Goal: Task Accomplishment & Management: Use online tool/utility

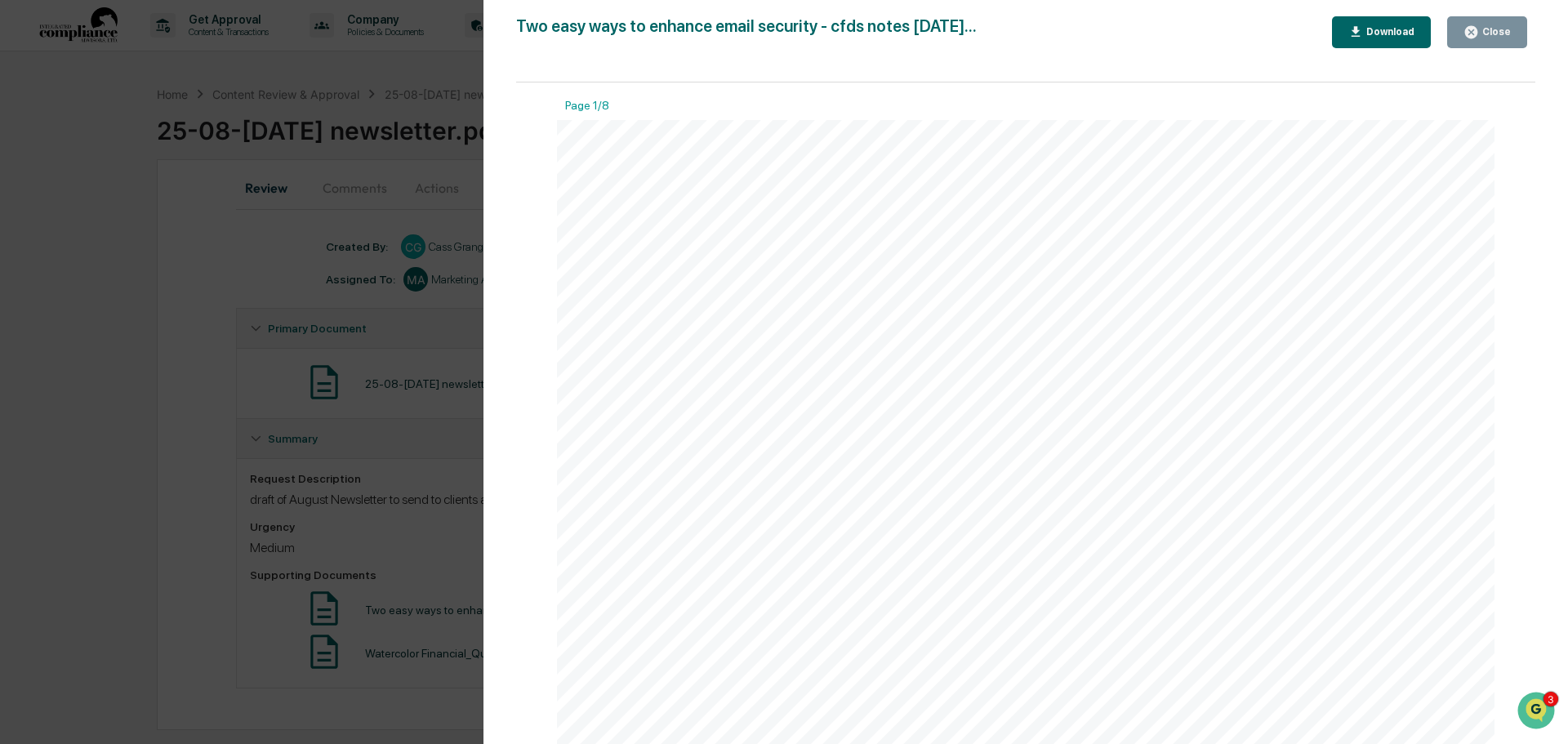
click at [1468, 25] on icon "button" at bounding box center [1471, 32] width 16 height 16
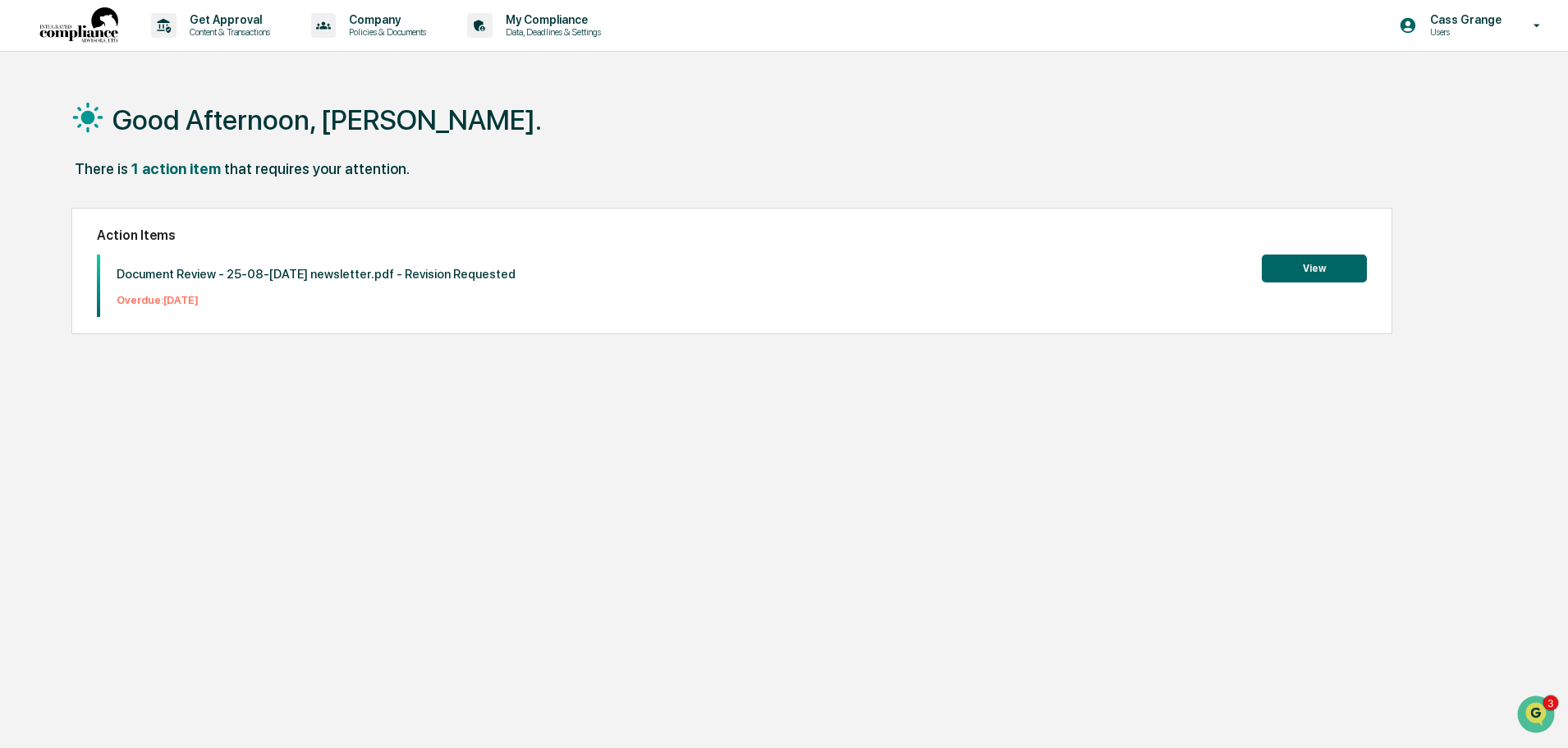
click at [1334, 268] on button "View" at bounding box center [1314, 269] width 105 height 28
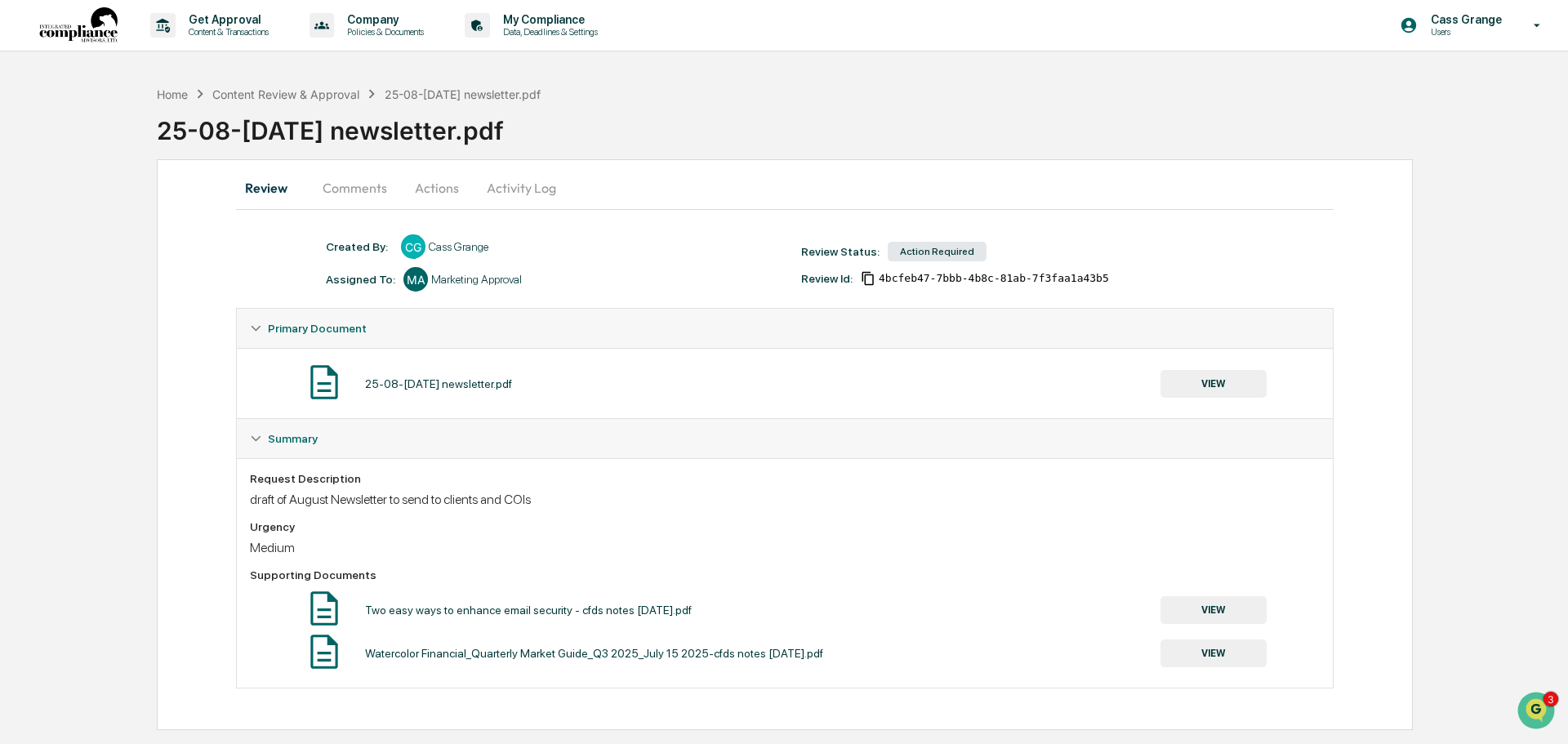
click at [444, 192] on button "Actions" at bounding box center [437, 188] width 74 height 39
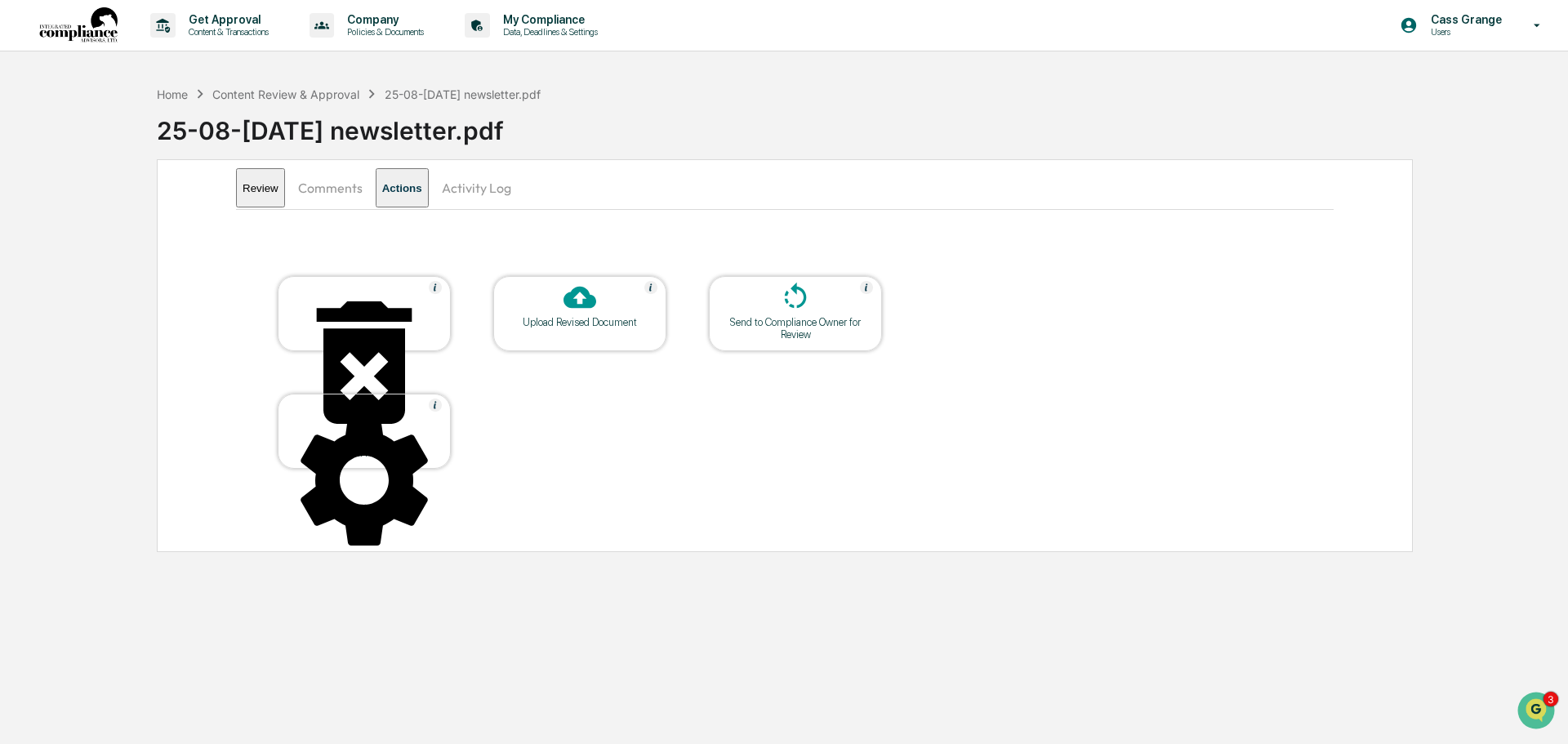
click at [576, 317] on div "Upload Revised Document" at bounding box center [579, 322] width 147 height 12
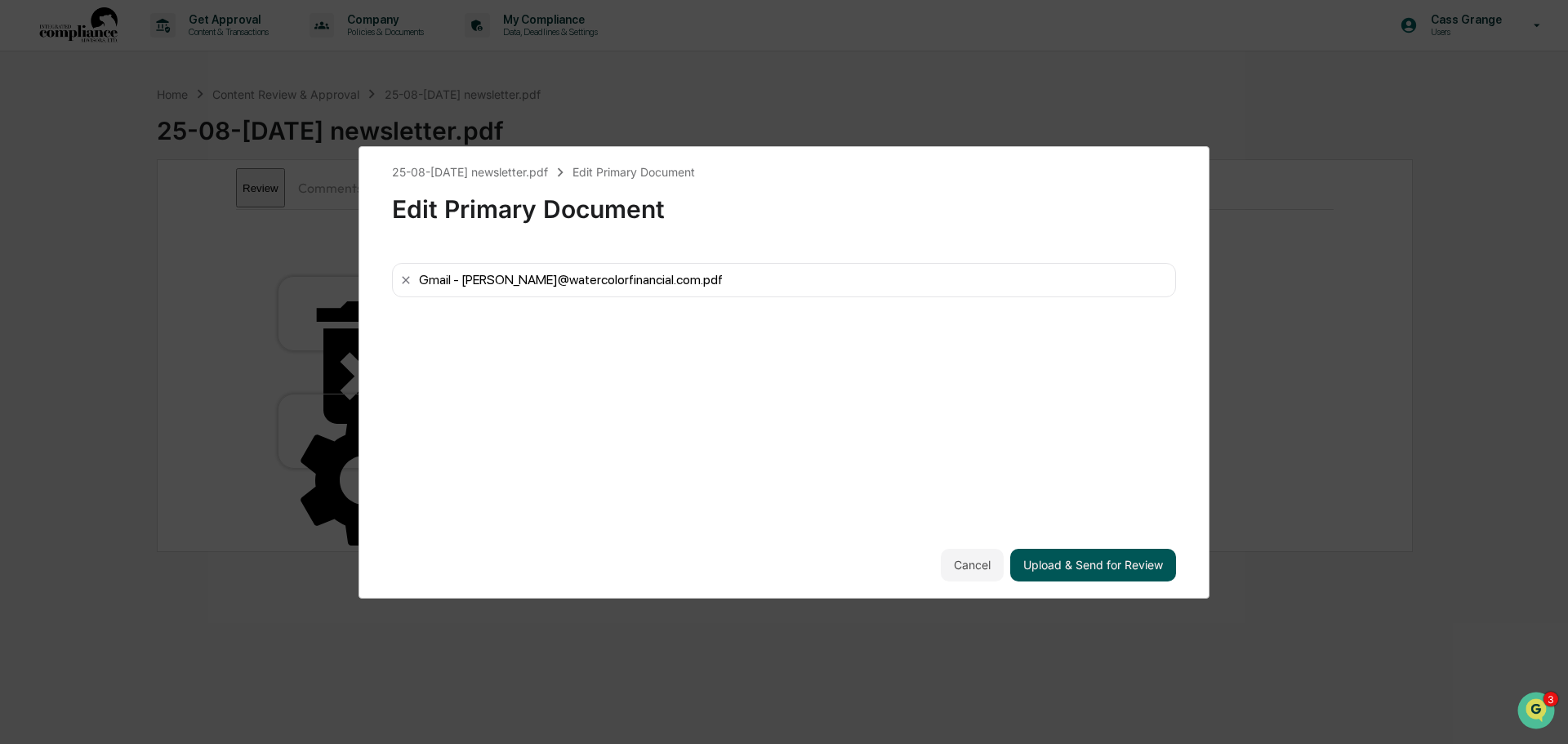
click at [1090, 556] on button "Upload & Send for Review" at bounding box center [1092, 565] width 166 height 33
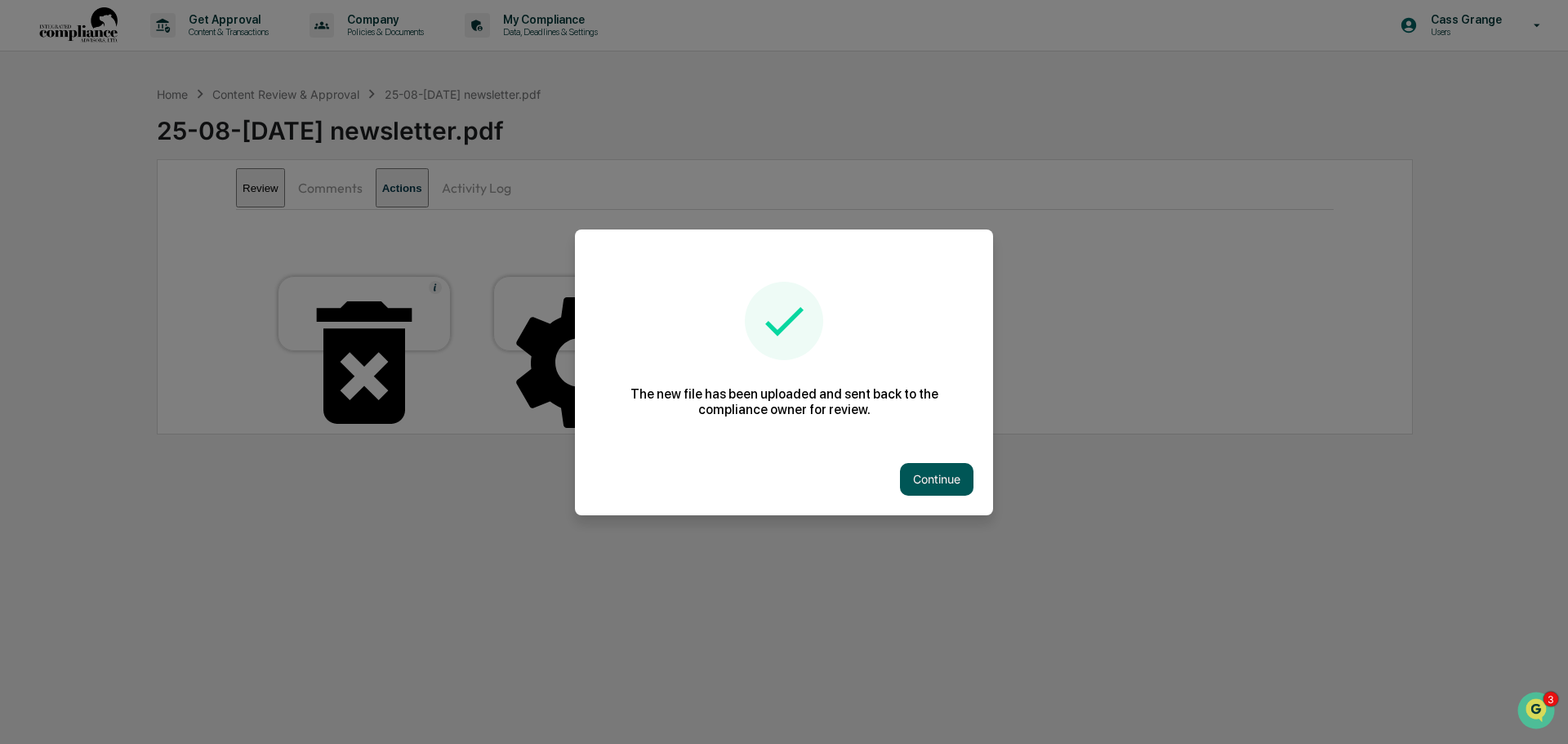
click at [944, 484] on button "Continue" at bounding box center [936, 479] width 74 height 33
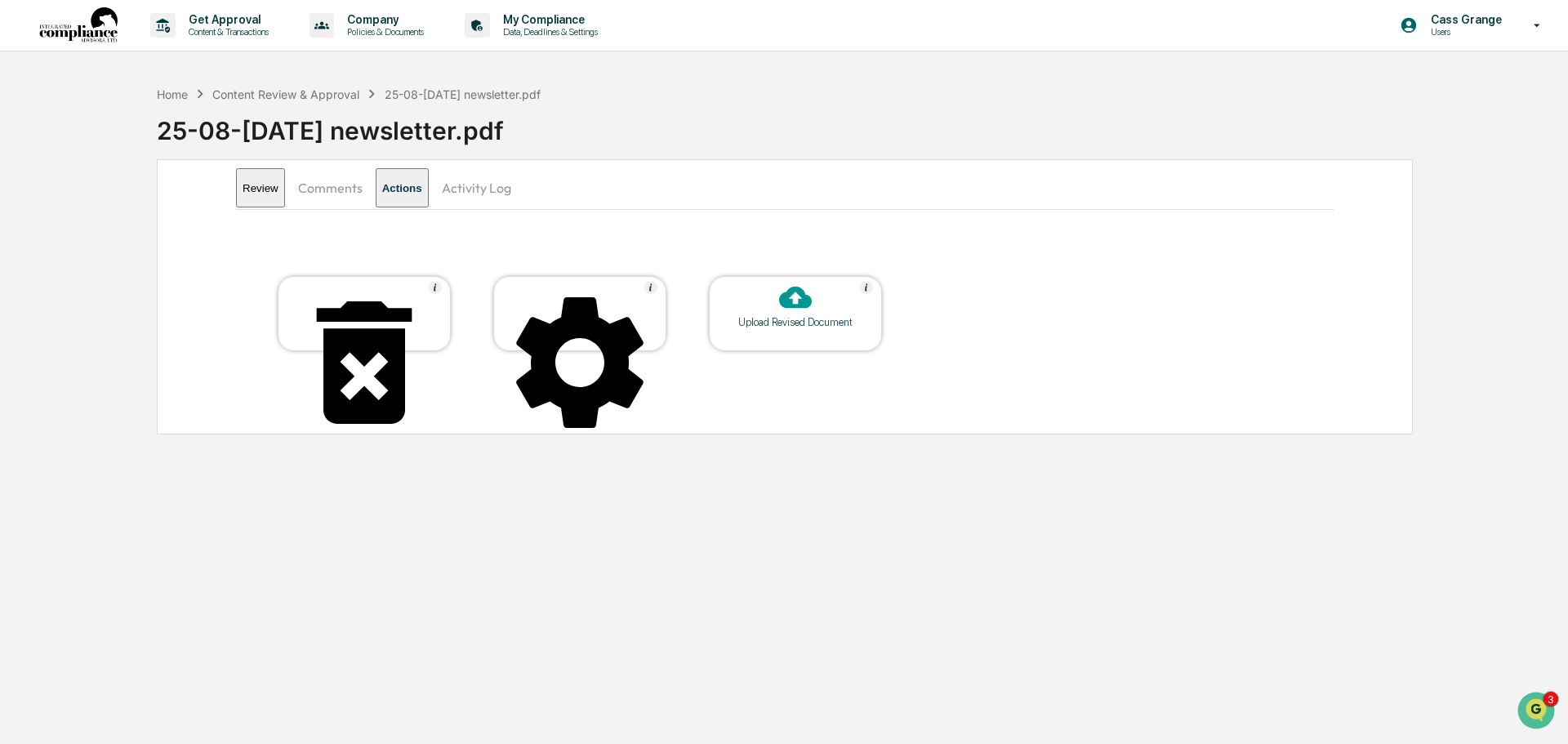
click at [424, 184] on button "Actions" at bounding box center [402, 188] width 53 height 39
click at [787, 306] on icon at bounding box center [795, 297] width 33 height 22
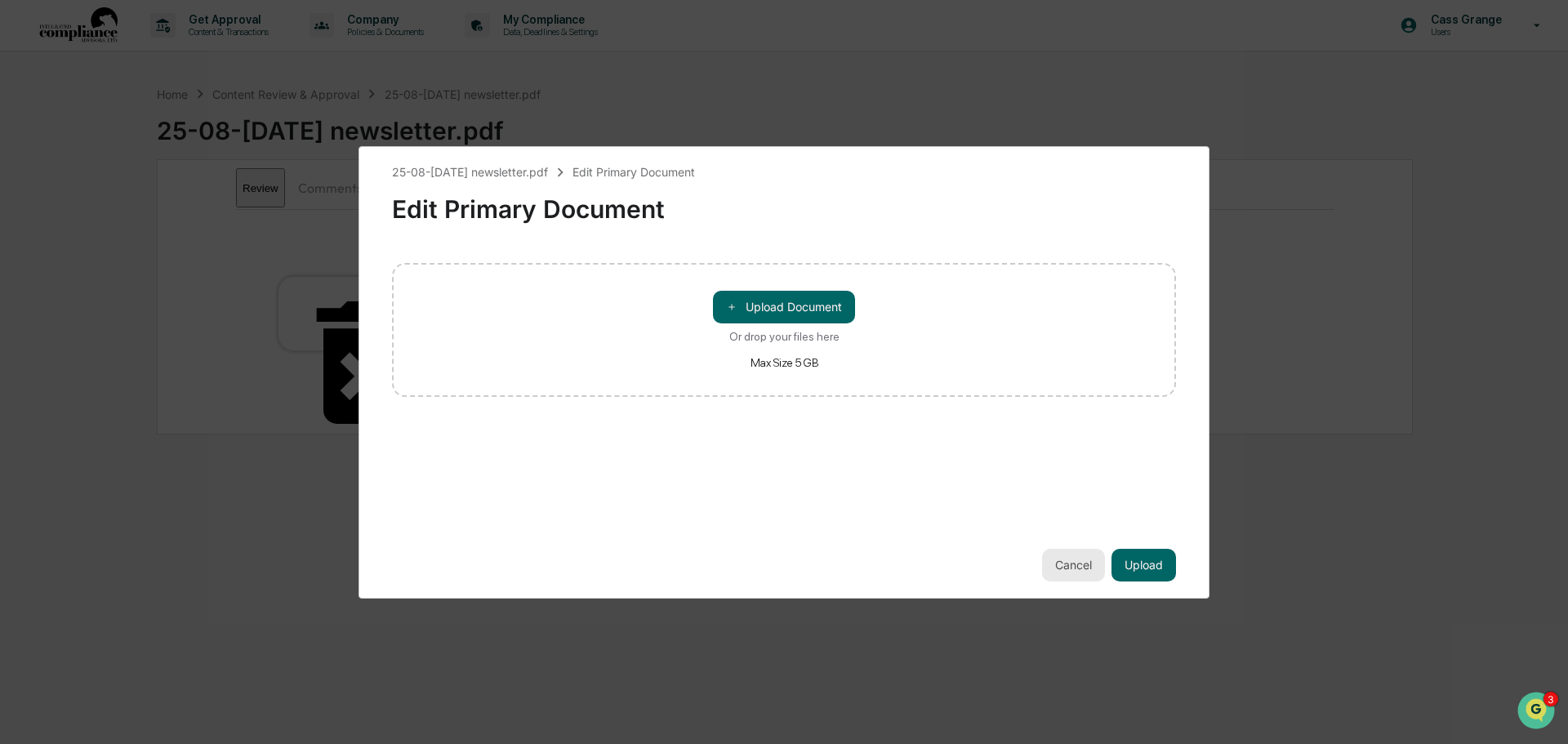
click at [1073, 558] on button "Cancel" at bounding box center [1073, 565] width 63 height 33
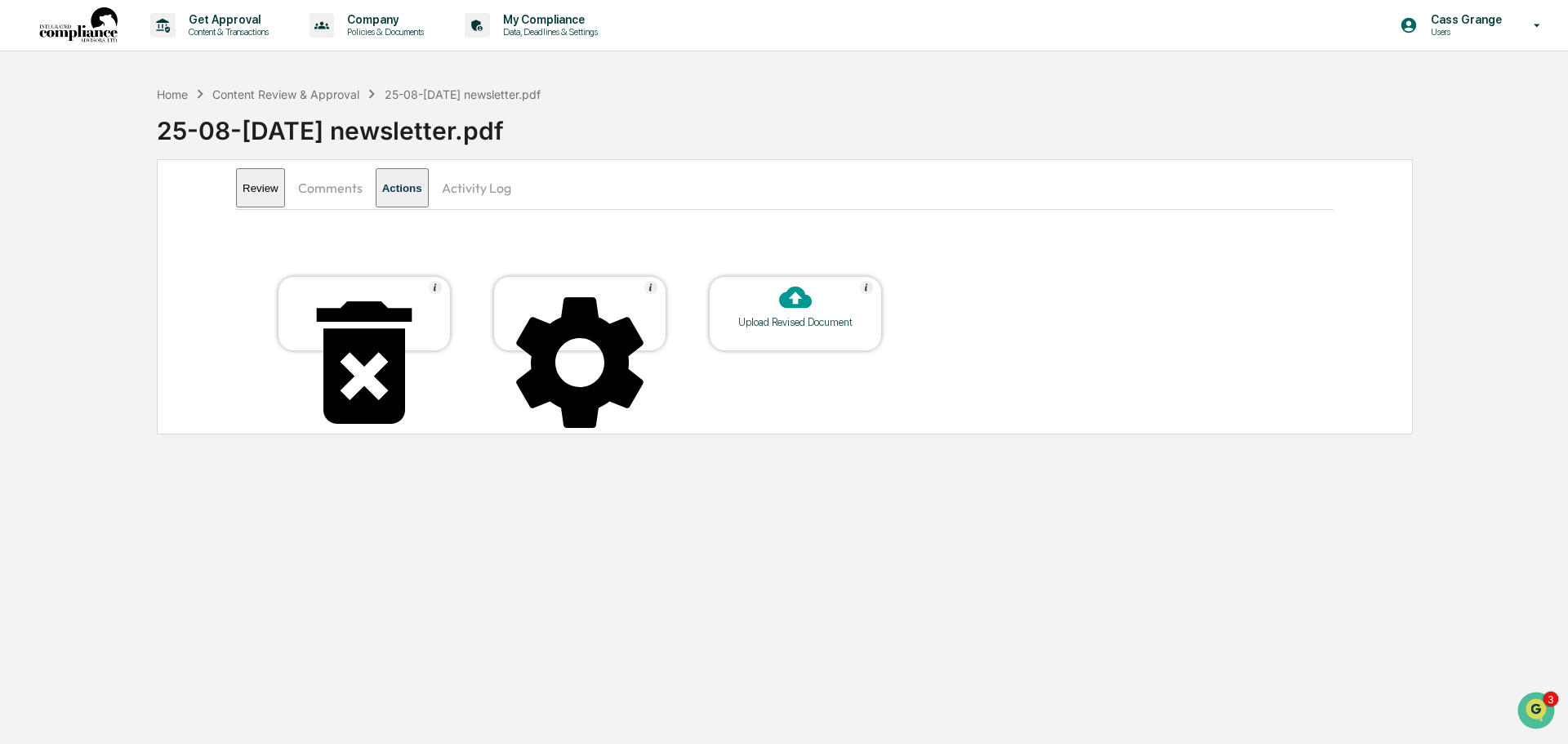
click at [788, 308] on icon at bounding box center [795, 297] width 33 height 33
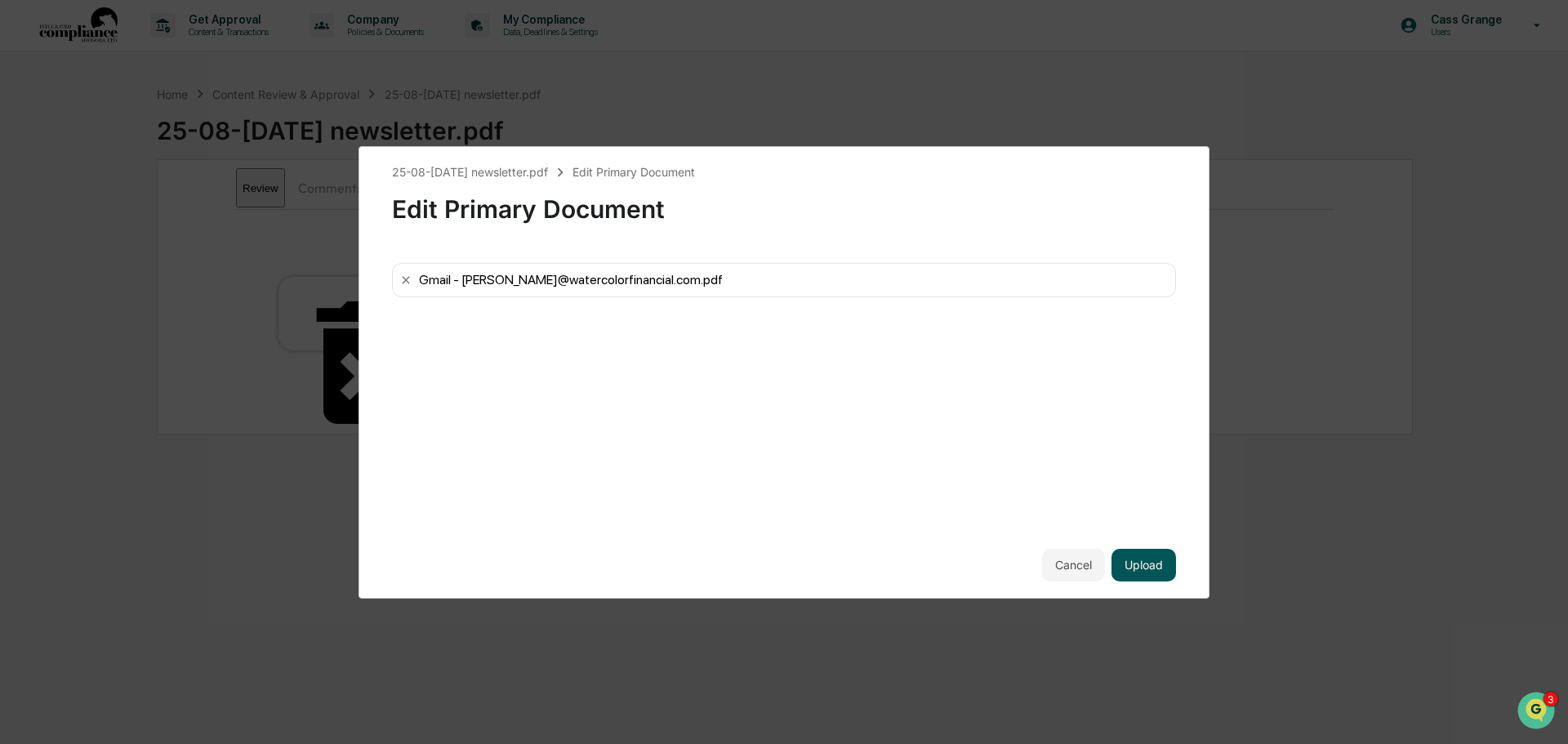
click at [1156, 570] on button "Upload" at bounding box center [1143, 565] width 64 height 33
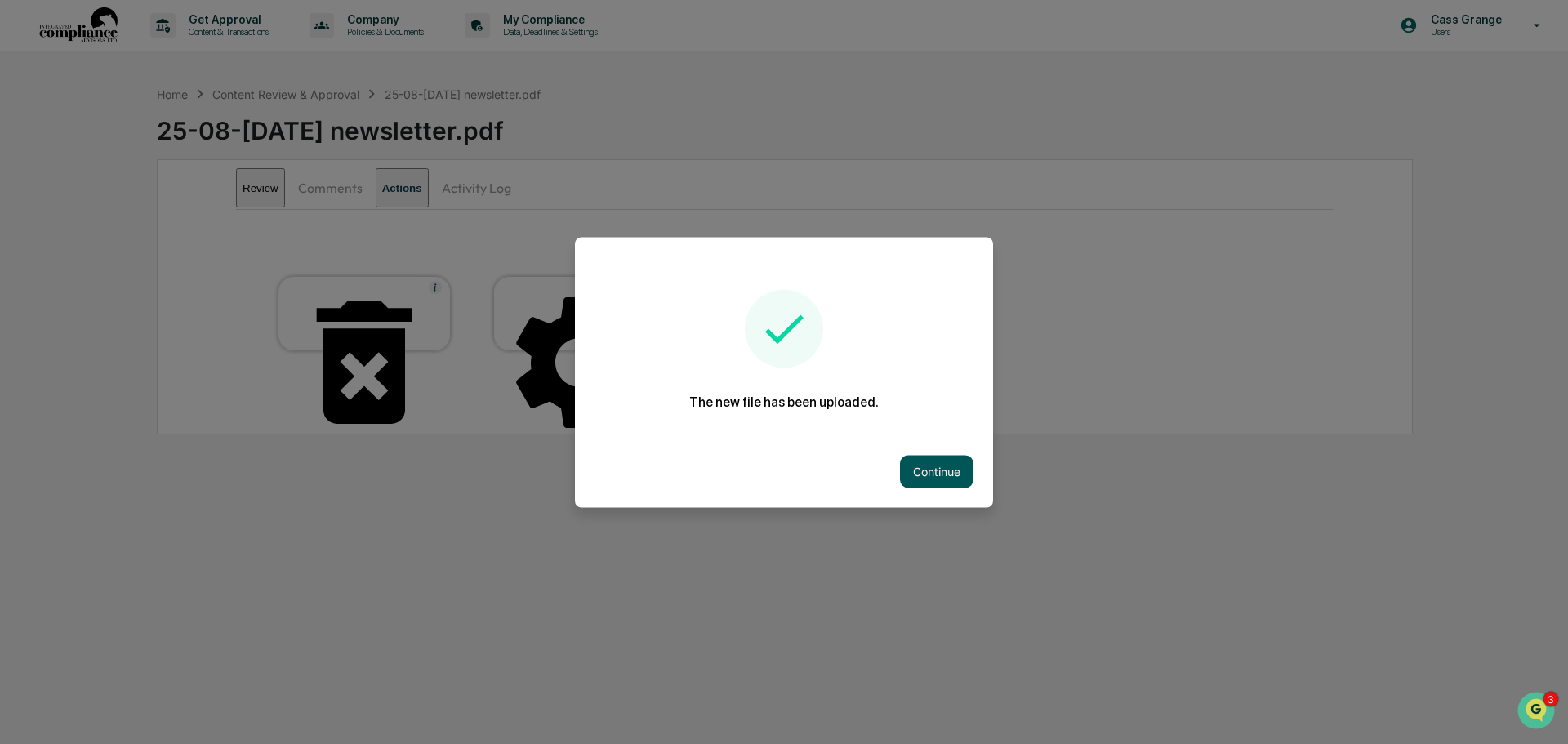
click at [931, 475] on button "Continue" at bounding box center [936, 471] width 74 height 33
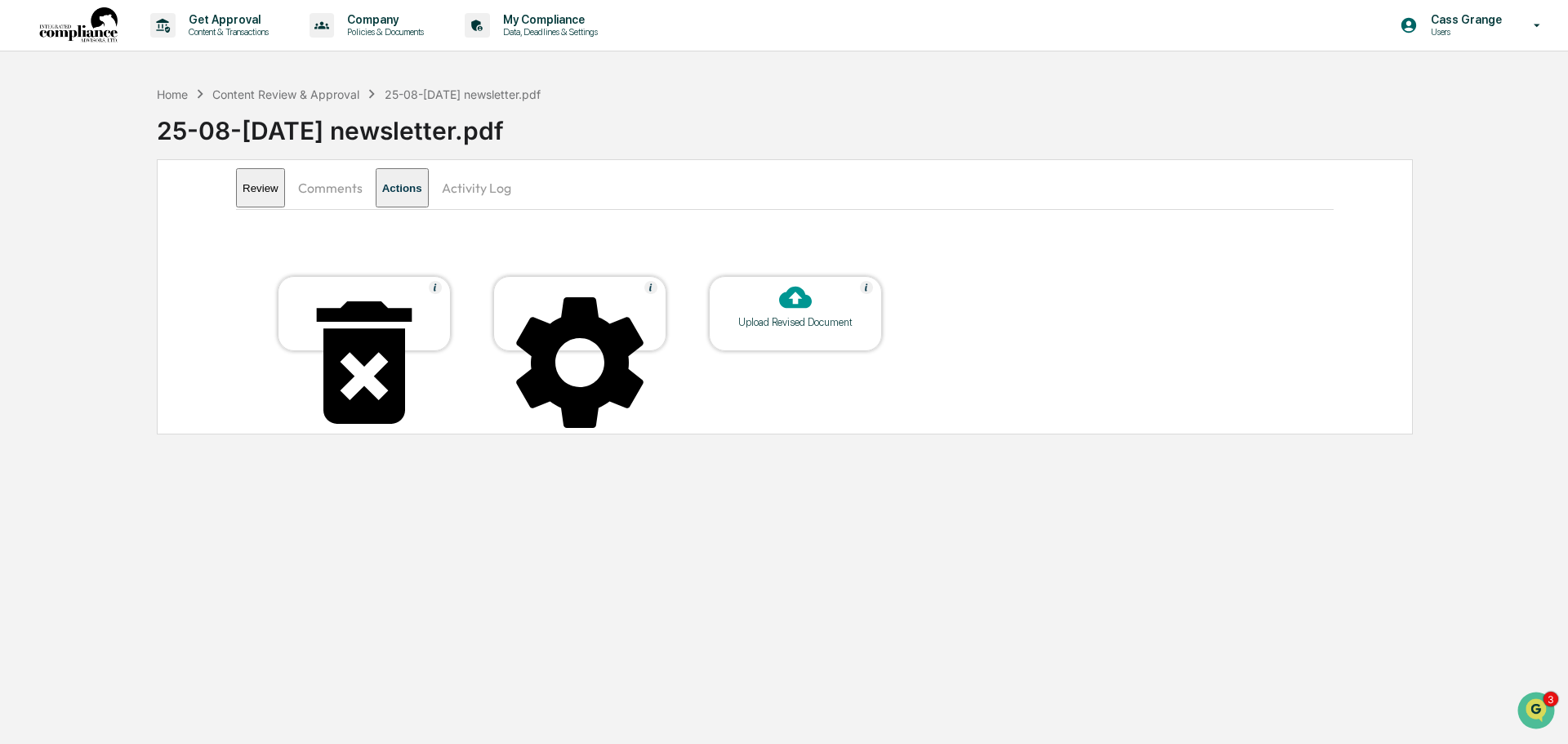
click at [251, 185] on button "Review" at bounding box center [260, 188] width 49 height 39
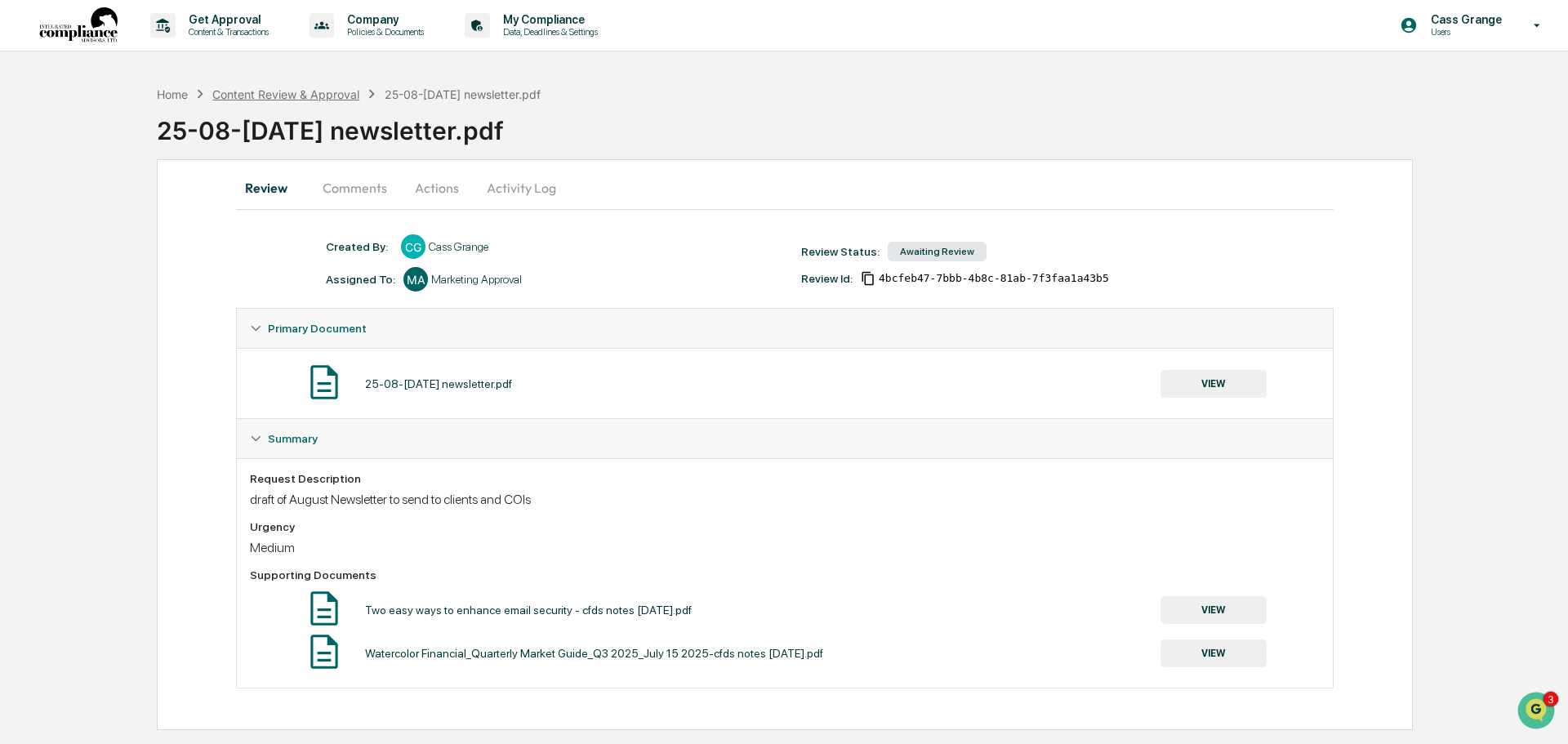
click at [275, 93] on div "Content Review & Approval" at bounding box center [286, 95] width 147 height 14
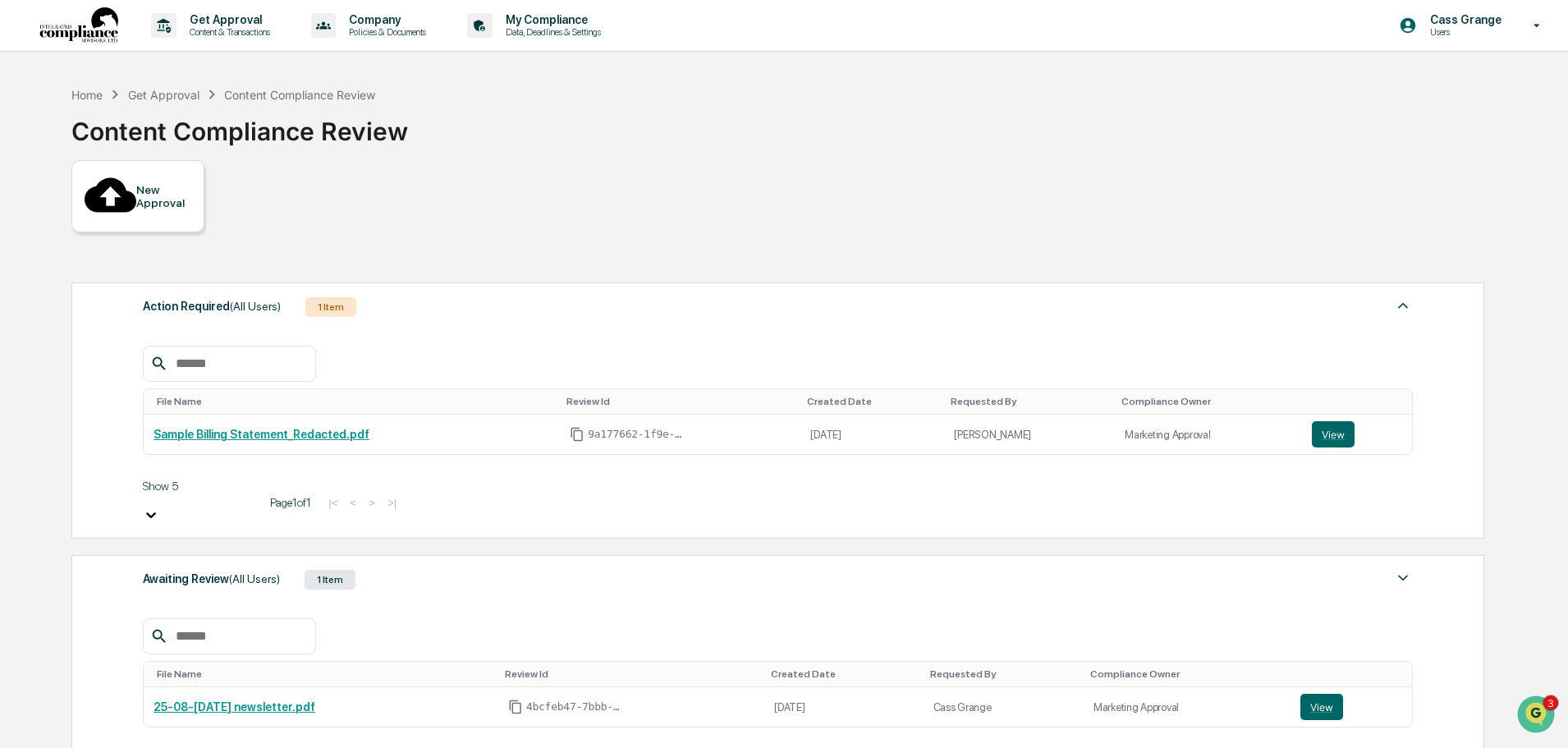
click at [334, 570] on div "1 Item" at bounding box center [330, 580] width 51 height 20
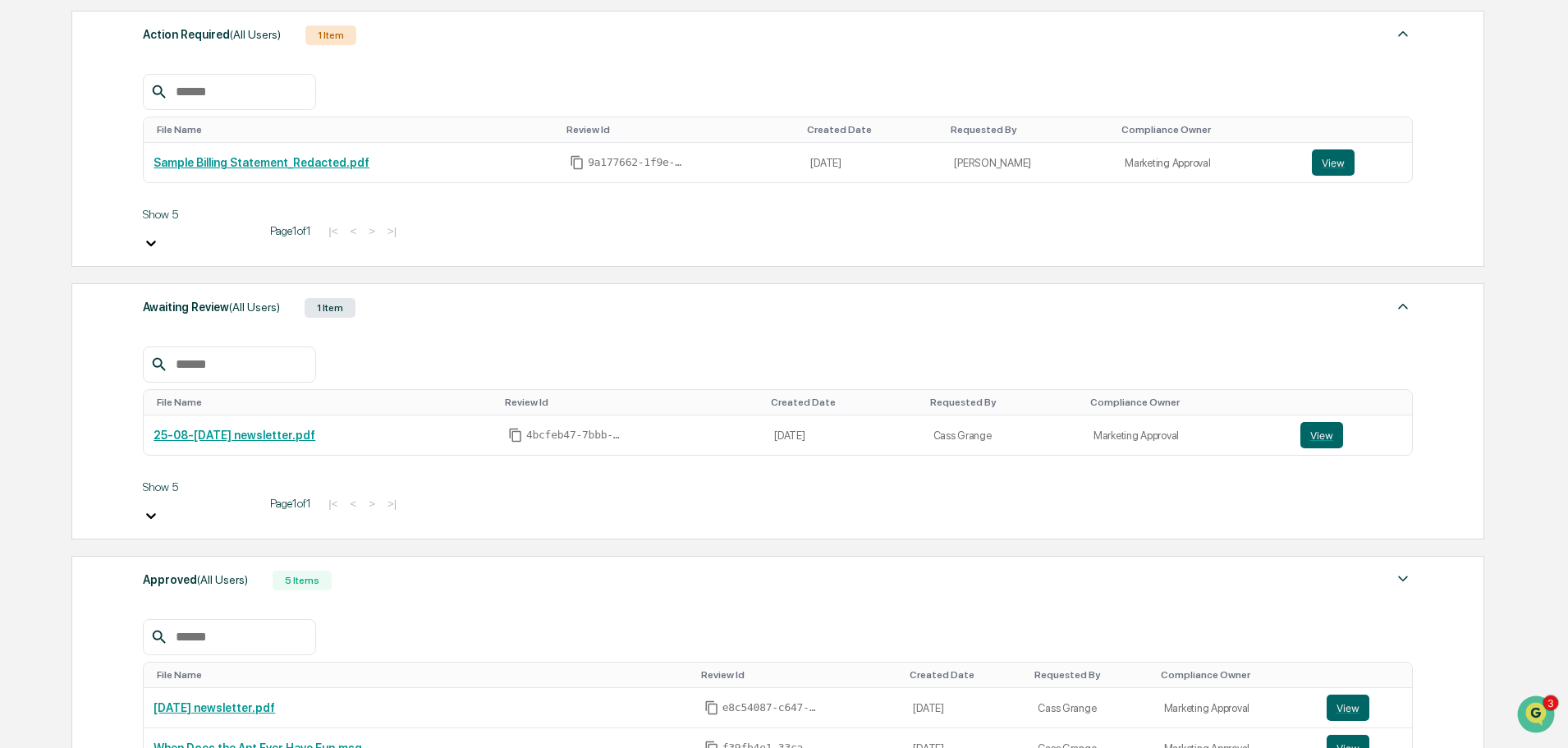
scroll to position [272, 0]
click at [159, 506] on icon at bounding box center [151, 514] width 17 height 17
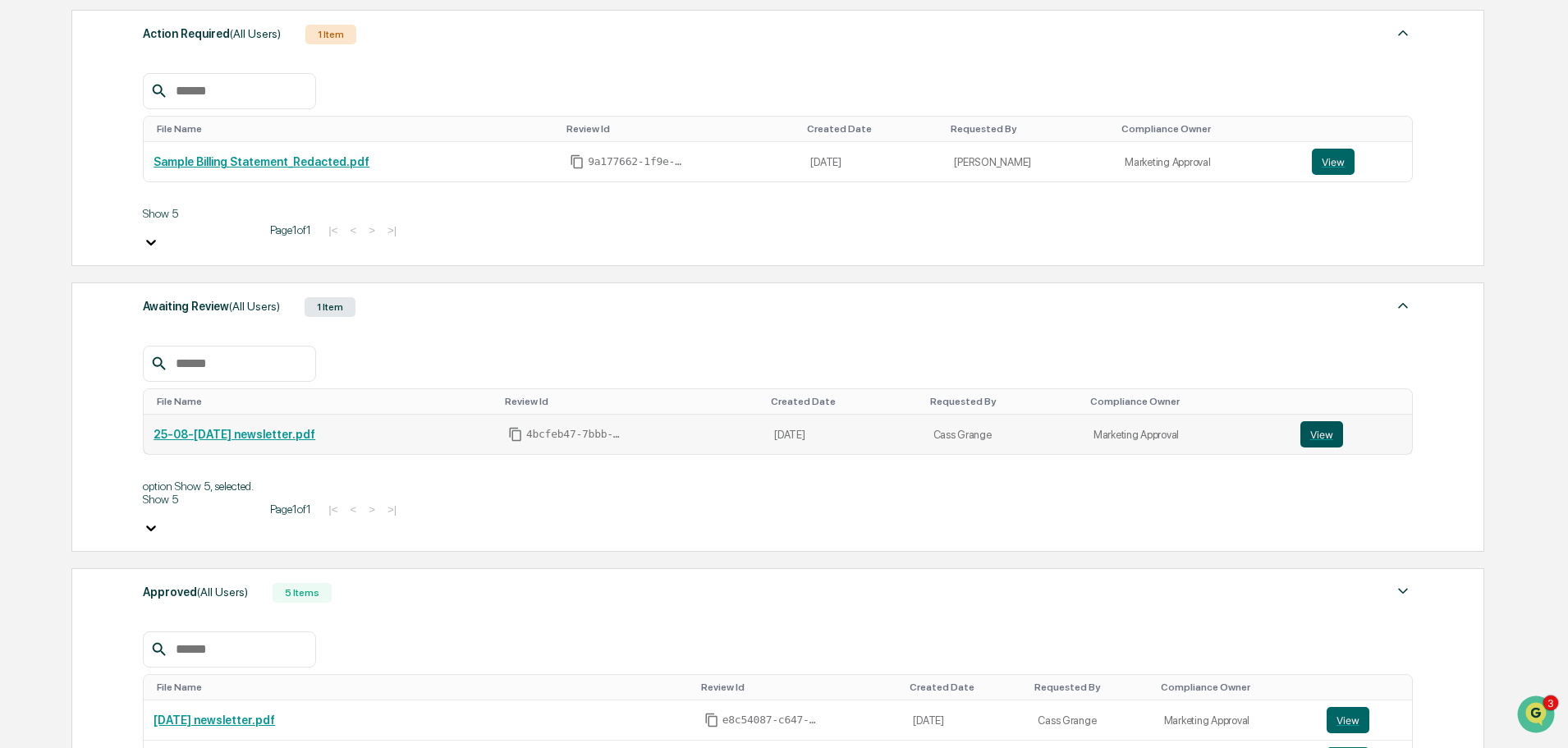
click at [1323, 421] on button "View" at bounding box center [1322, 434] width 43 height 26
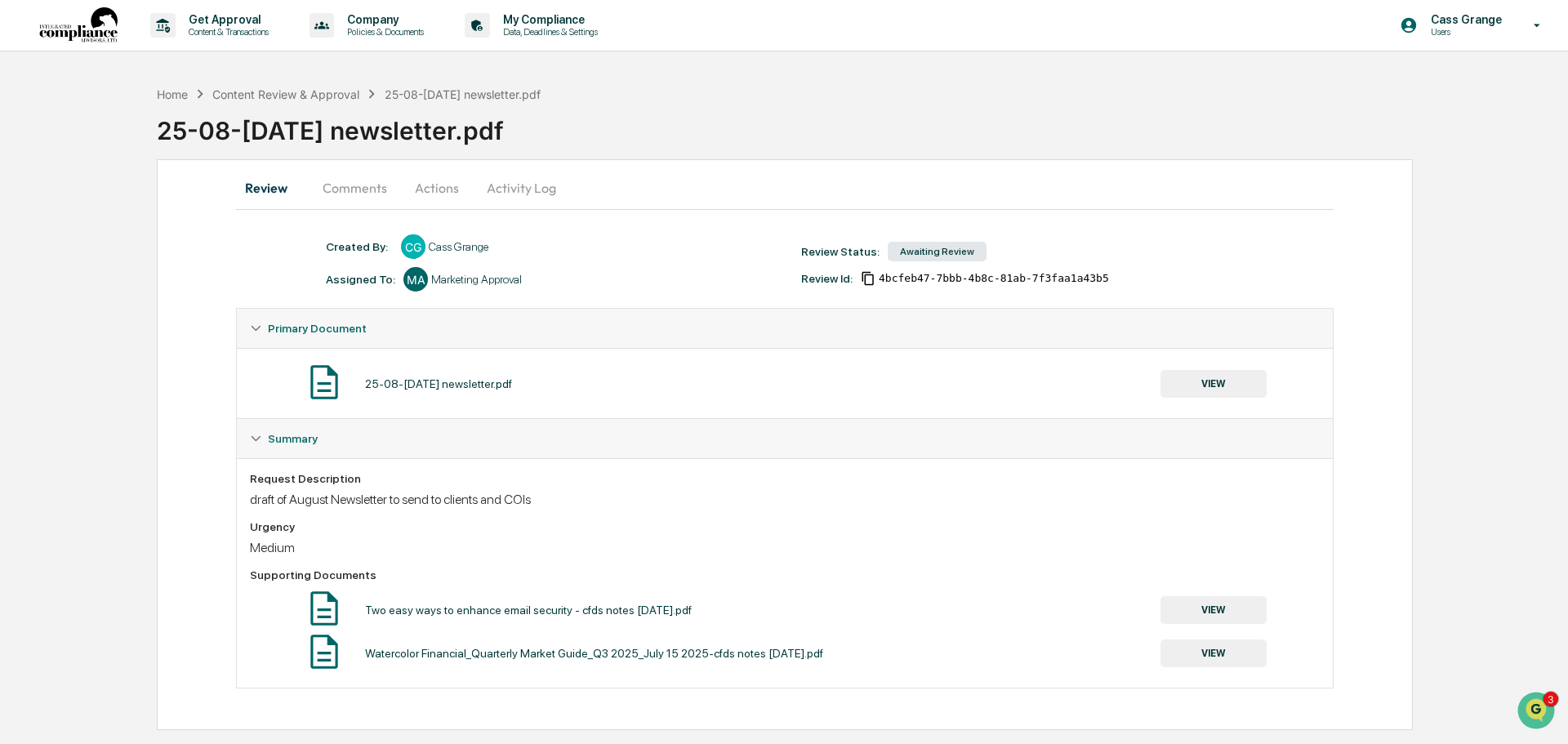
click at [1223, 386] on button "VIEW" at bounding box center [1213, 384] width 106 height 28
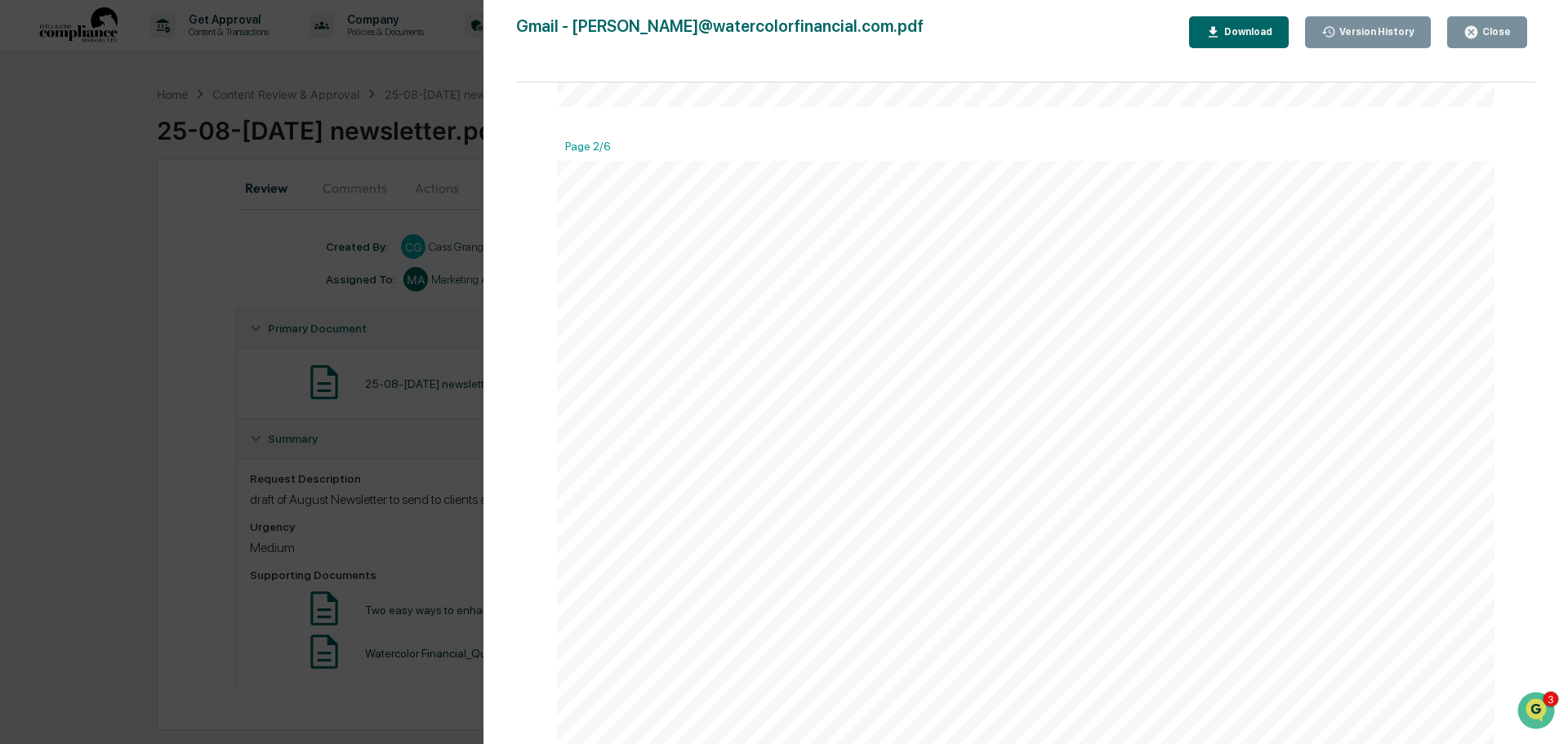
scroll to position [1037, 0]
